Goal: Task Accomplishment & Management: Manage account settings

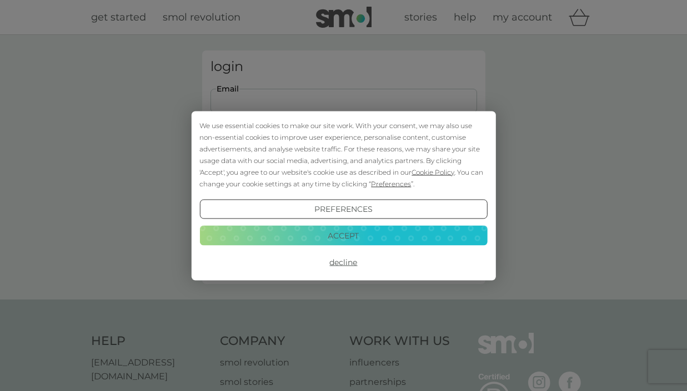
type input "[EMAIL_ADDRESS][DOMAIN_NAME]"
click at [346, 268] on button "Decline" at bounding box center [343, 263] width 288 height 20
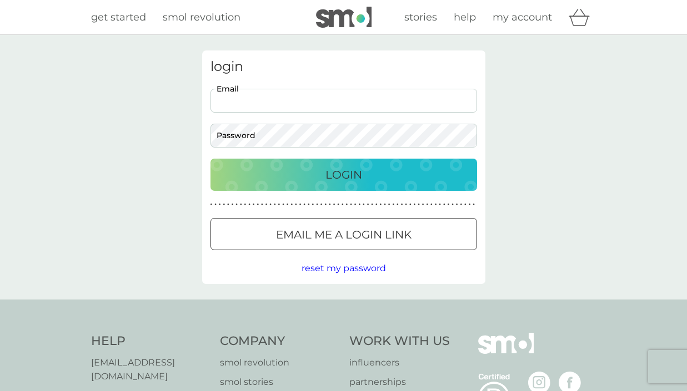
type input "anncarisso@icloud.com"
click at [343, 175] on p "Login" at bounding box center [343, 175] width 37 height 18
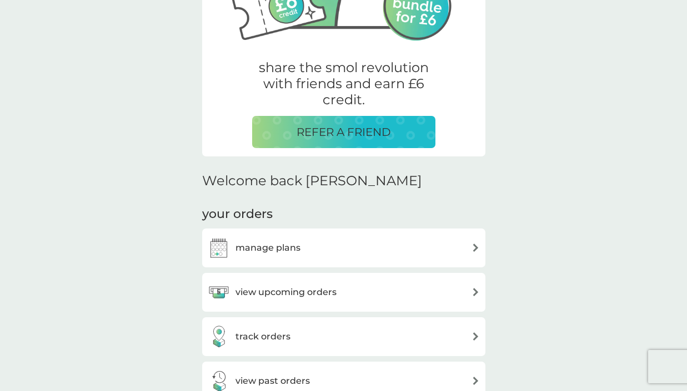
scroll to position [170, 0]
click at [469, 290] on div "view upcoming orders" at bounding box center [344, 292] width 272 height 22
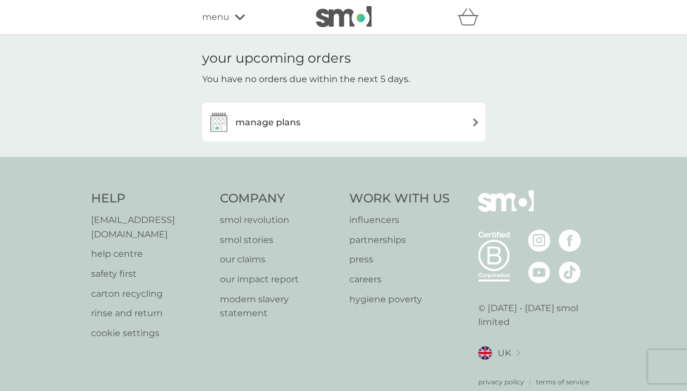
click at [472, 123] on img at bounding box center [475, 122] width 8 height 8
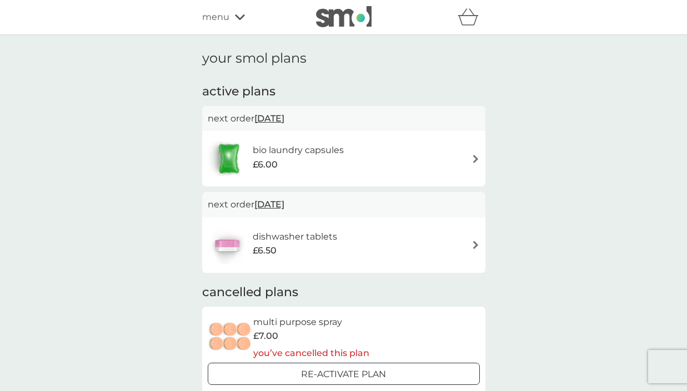
click at [470, 155] on div "bio laundry capsules £6.00" at bounding box center [344, 158] width 272 height 39
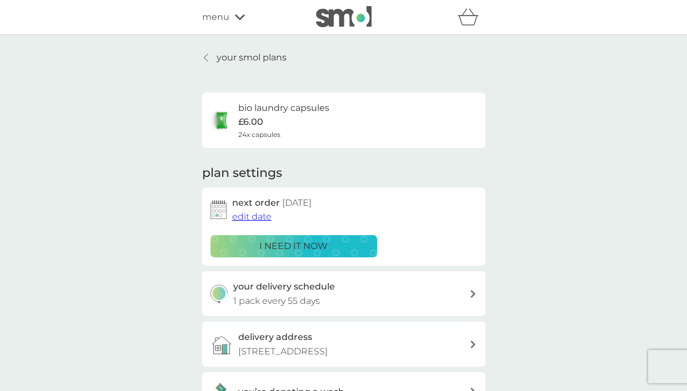
click at [251, 216] on span "edit date" at bounding box center [251, 217] width 39 height 11
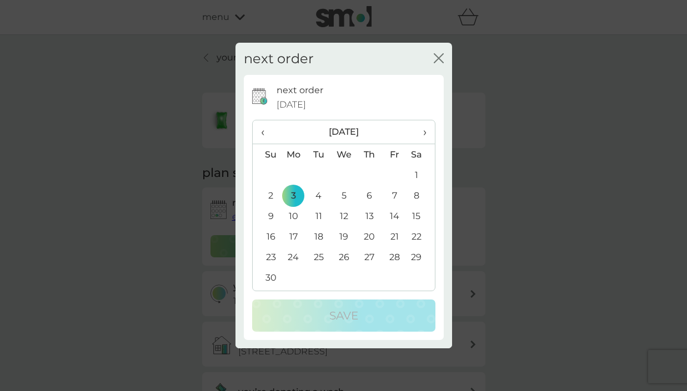
click at [294, 254] on td "24" at bounding box center [294, 257] width 26 height 21
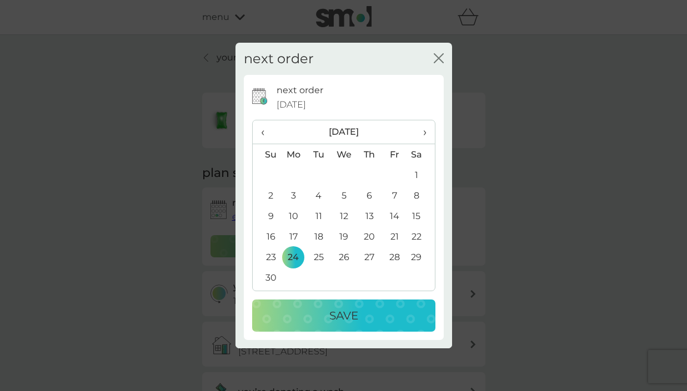
click at [338, 314] on p "Save" at bounding box center [343, 316] width 29 height 18
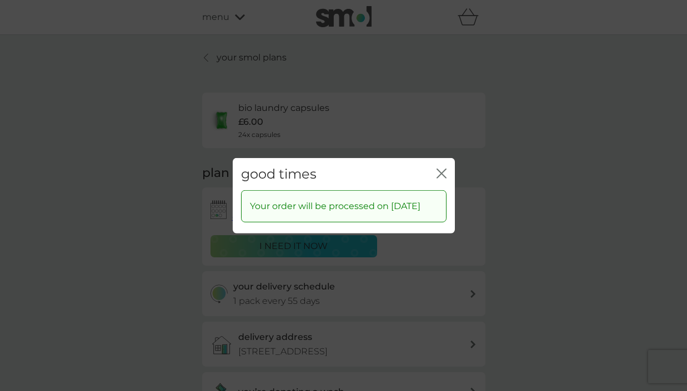
click at [440, 169] on icon "close" at bounding box center [439, 173] width 4 height 9
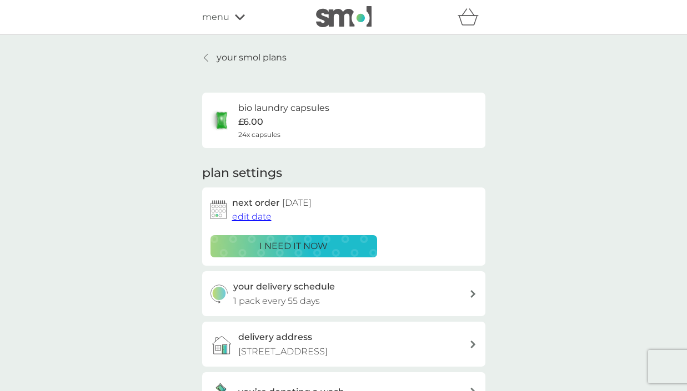
click at [235, 58] on p "your smol plans" at bounding box center [252, 58] width 70 height 14
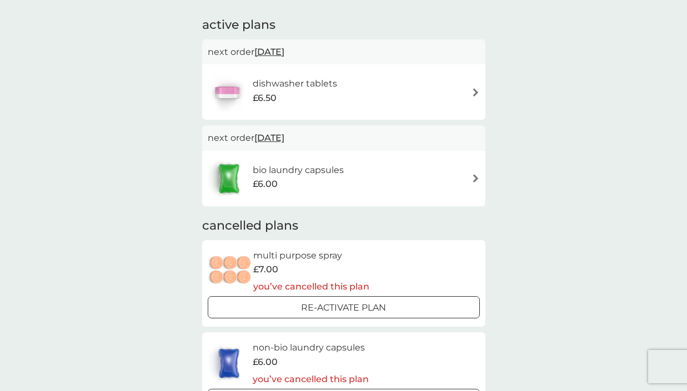
scroll to position [66, 0]
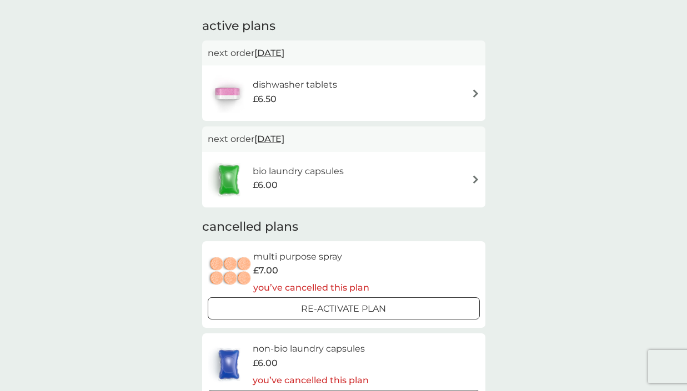
click at [318, 83] on h6 "dishwasher tablets" at bounding box center [295, 85] width 84 height 14
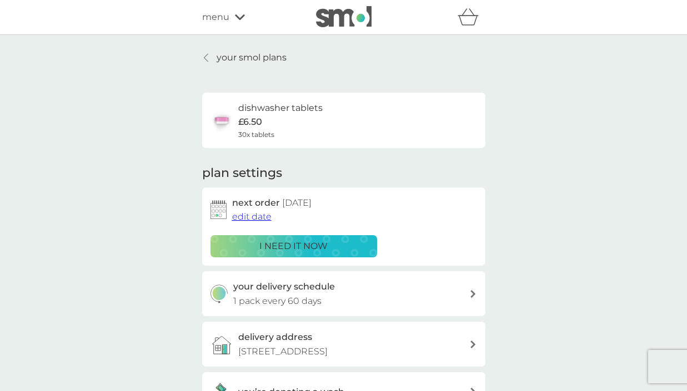
drag, startPoint x: 242, startPoint y: 217, endPoint x: 330, endPoint y: 218, distance: 88.3
click at [330, 218] on div "next order [DATE] edit date" at bounding box center [354, 210] width 245 height 28
